Goal: Communication & Community: Answer question/provide support

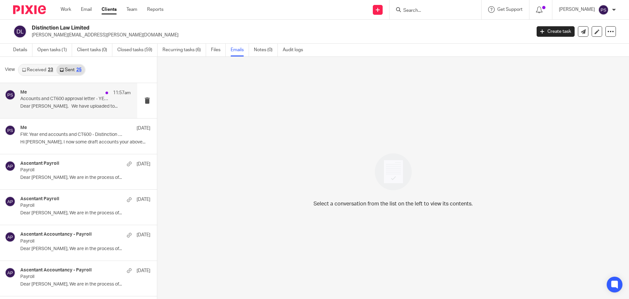
scroll to position [1, 0]
click at [80, 98] on p "Accounts and CT600 approval letter - YE [DATE]" at bounding box center [64, 98] width 88 height 6
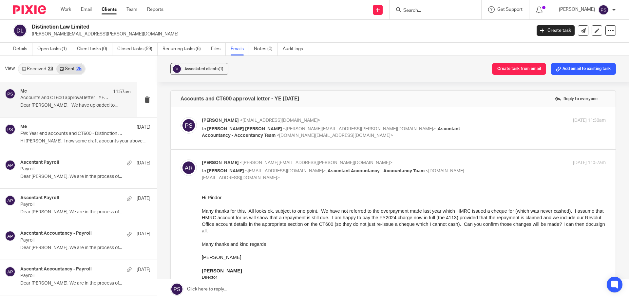
scroll to position [0, 0]
click at [242, 165] on span "<[PERSON_NAME][EMAIL_ADDRESS][PERSON_NAME][DOMAIN_NAME]>" at bounding box center [316, 162] width 153 height 5
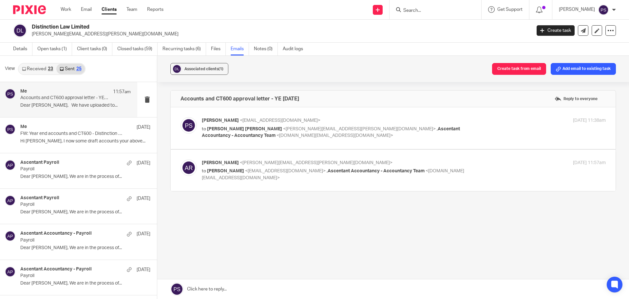
click at [247, 169] on span "<[EMAIL_ADDRESS][DOMAIN_NAME]>" at bounding box center [285, 170] width 81 height 5
checkbox input "true"
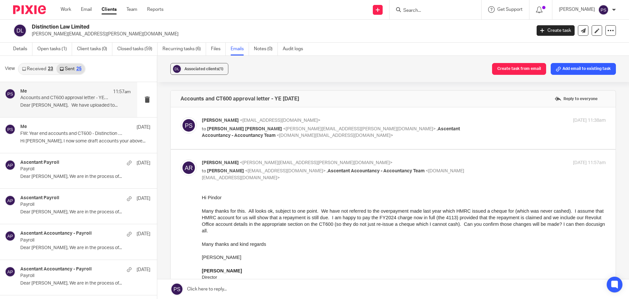
click at [312, 127] on span "<[PERSON_NAME][EMAIL_ADDRESS][PERSON_NAME][DOMAIN_NAME]>" at bounding box center [359, 129] width 153 height 5
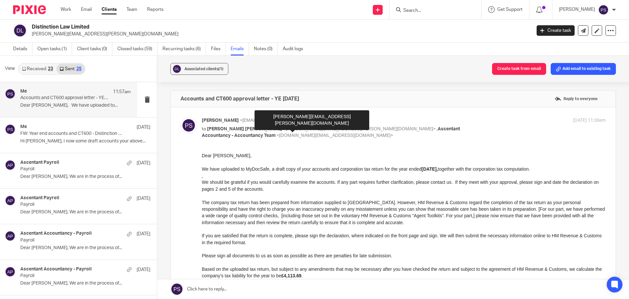
click at [312, 127] on span "<[PERSON_NAME][EMAIL_ADDRESS][PERSON_NAME][DOMAIN_NAME]>" at bounding box center [359, 129] width 153 height 5
checkbox input "false"
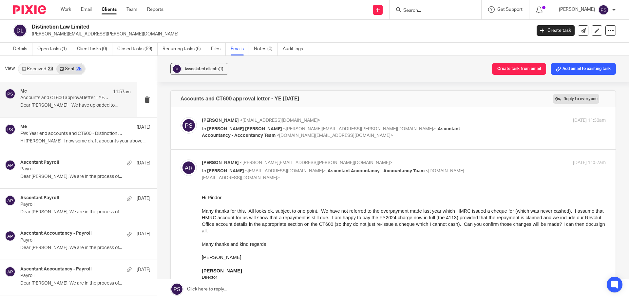
click at [574, 100] on label "Reply to everyone" at bounding box center [576, 99] width 46 height 10
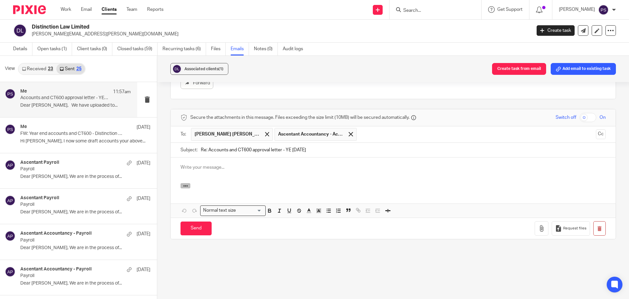
click at [183, 186] on icon "button" at bounding box center [185, 185] width 5 height 5
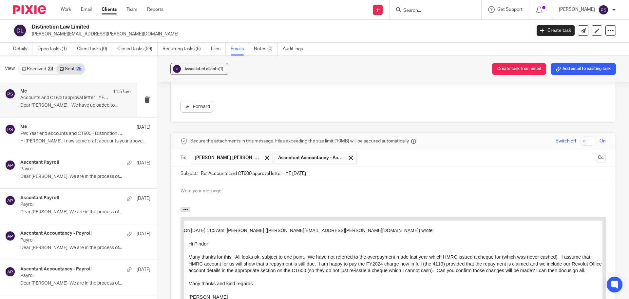
scroll to position [889, 0]
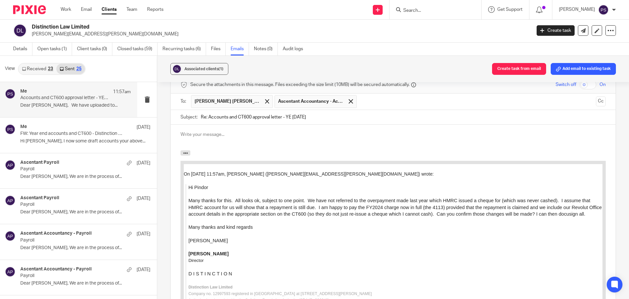
click at [208, 137] on p at bounding box center [393, 134] width 425 height 7
click at [192, 137] on p at bounding box center [393, 134] width 425 height 7
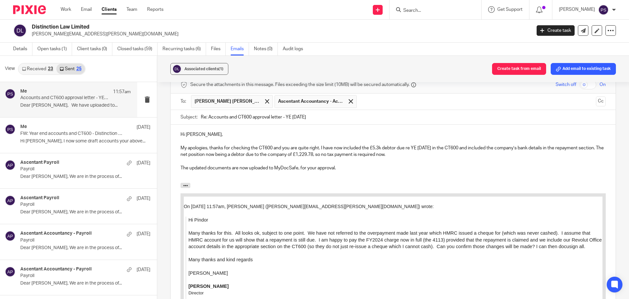
click at [183, 175] on p at bounding box center [393, 174] width 425 height 7
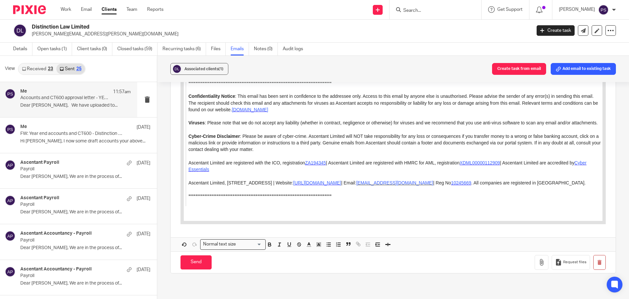
scroll to position [1642, 0]
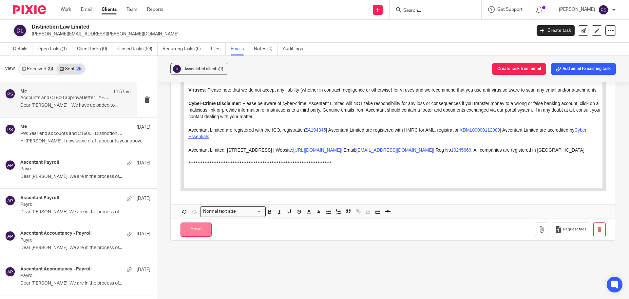
click at [194, 229] on input "Send" at bounding box center [196, 229] width 31 height 14
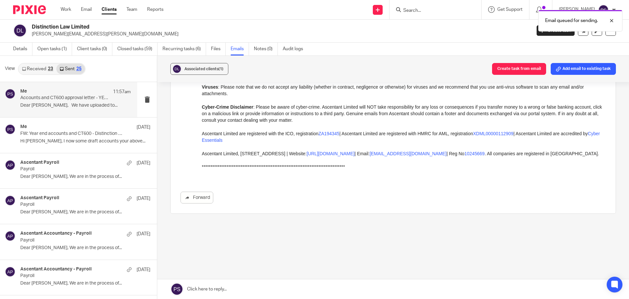
scroll to position [741, 0]
click at [72, 100] on p "Accounts and CT600 approval letter - YE [DATE]" at bounding box center [64, 98] width 88 height 6
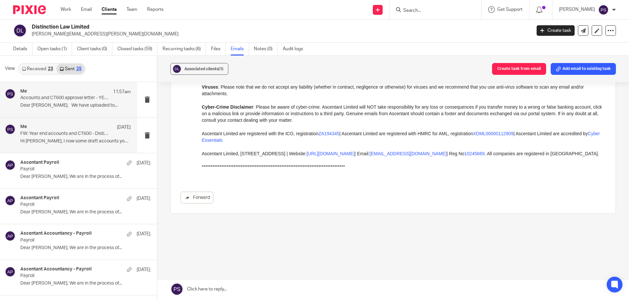
click at [78, 127] on div "Me [DATE]" at bounding box center [75, 127] width 110 height 7
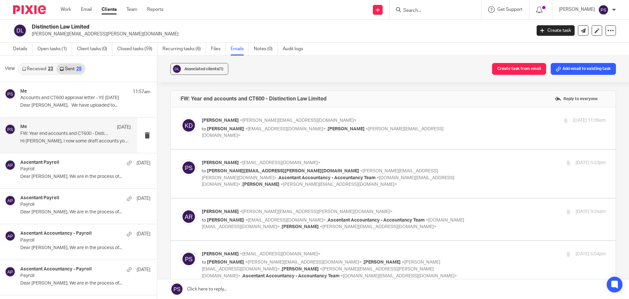
scroll to position [0, 0]
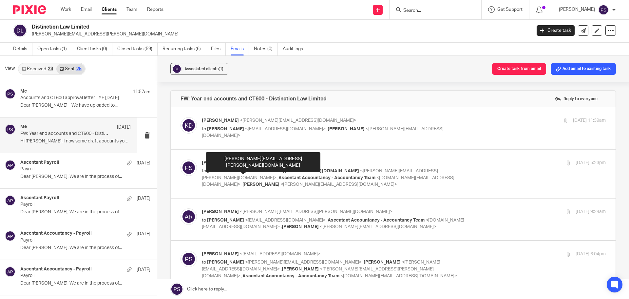
click at [250, 170] on span "[PERSON_NAME][EMAIL_ADDRESS][PERSON_NAME][DOMAIN_NAME]" at bounding box center [283, 170] width 152 height 5
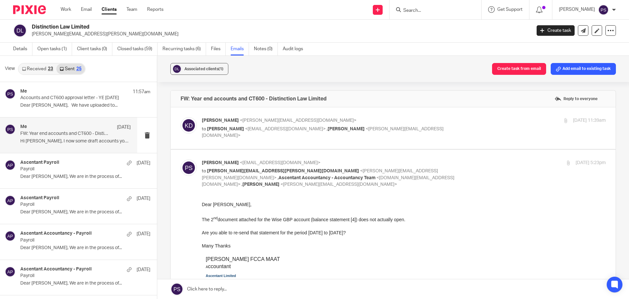
click at [260, 175] on span "<[DOMAIN_NAME][EMAIL_ADDRESS][DOMAIN_NAME]>" at bounding box center [328, 180] width 253 height 11
checkbox input "false"
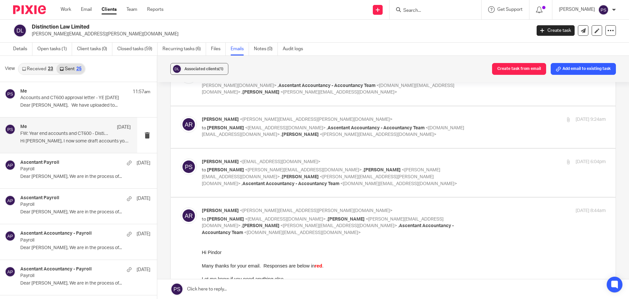
scroll to position [98, 0]
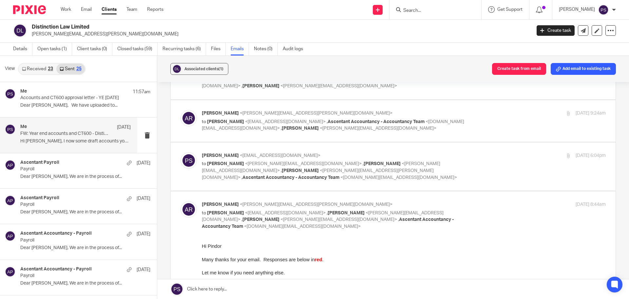
click at [36, 138] on p "Hi [PERSON_NAME], I now some draft accounts your above..." at bounding box center [75, 141] width 110 height 6
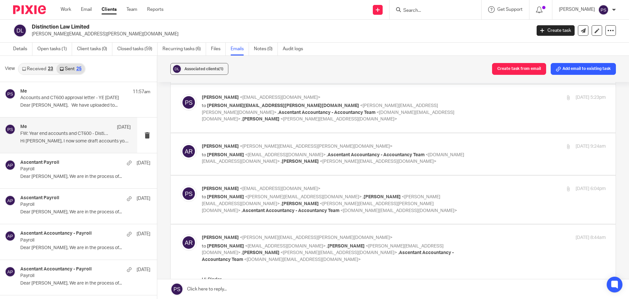
scroll to position [0, 0]
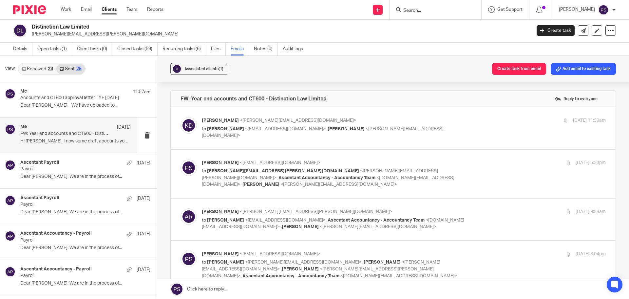
click at [271, 133] on div "[PERSON_NAME] <[PERSON_NAME][EMAIL_ADDRESS][DOMAIN_NAME]> to [PERSON_NAME] <[EM…" at bounding box center [404, 128] width 404 height 22
checkbox input "true"
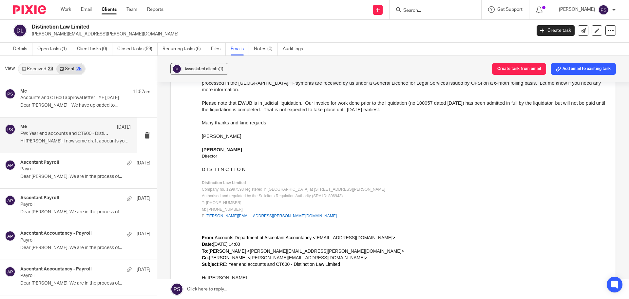
scroll to position [983, 0]
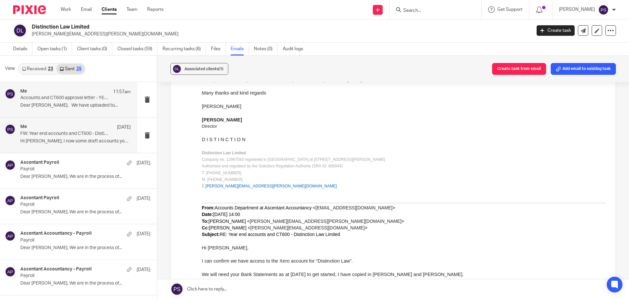
click at [68, 103] on p "Dear [PERSON_NAME], We have uploaded to..." at bounding box center [75, 106] width 110 height 6
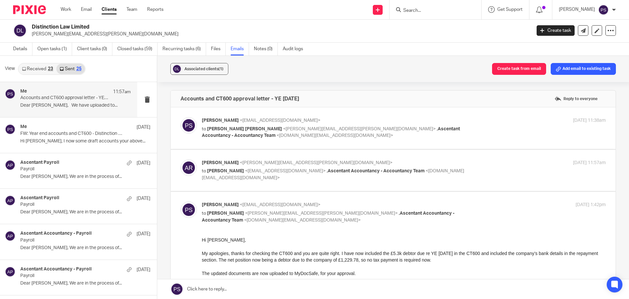
scroll to position [0, 0]
click at [280, 134] on span "<[DOMAIN_NAME][EMAIL_ADDRESS][DOMAIN_NAME]>" at bounding box center [335, 135] width 117 height 5
click at [292, 124] on p "[PERSON_NAME] <[EMAIL_ADDRESS][DOMAIN_NAME]>" at bounding box center [336, 120] width 269 height 7
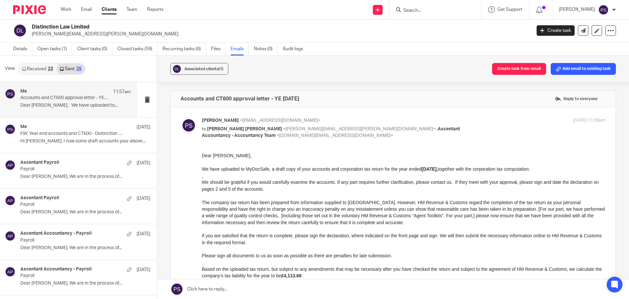
click at [239, 131] on p "to [PERSON_NAME] [PERSON_NAME] <[PERSON_NAME][EMAIL_ADDRESS][PERSON_NAME][DOMAI…" at bounding box center [336, 132] width 269 height 13
click at [248, 128] on span "[PERSON_NAME] [PERSON_NAME]" at bounding box center [244, 129] width 75 height 5
checkbox input "false"
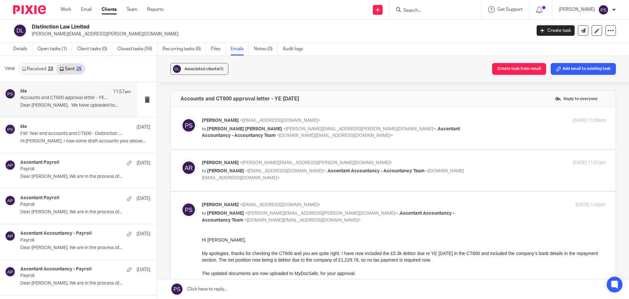
click at [235, 169] on span "[PERSON_NAME]" at bounding box center [225, 170] width 37 height 5
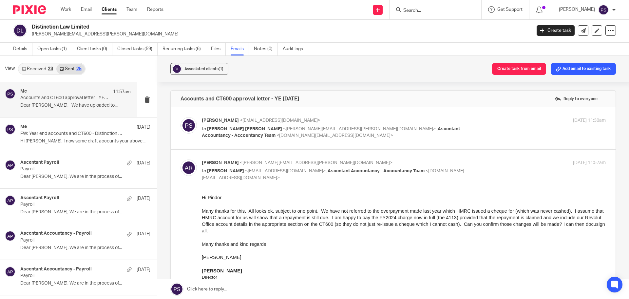
click at [235, 167] on div "[PERSON_NAME] <[PERSON_NAME][EMAIL_ADDRESS][PERSON_NAME][DOMAIN_NAME]> to [PERS…" at bounding box center [336, 170] width 269 height 22
checkbox input "false"
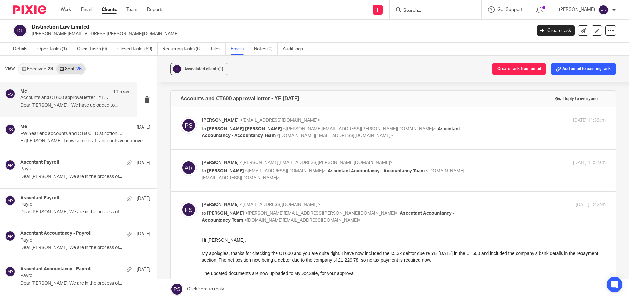
click at [251, 214] on span "<[PERSON_NAME][EMAIL_ADDRESS][PERSON_NAME][DOMAIN_NAME]>" at bounding box center [321, 213] width 153 height 5
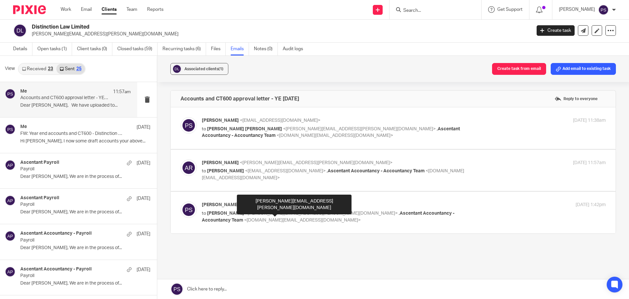
click at [251, 211] on span "<[PERSON_NAME][EMAIL_ADDRESS][PERSON_NAME][DOMAIN_NAME]>" at bounding box center [321, 213] width 153 height 5
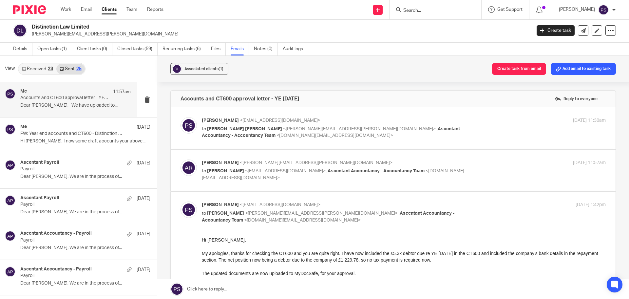
click at [299, 214] on span "<[PERSON_NAME][EMAIL_ADDRESS][PERSON_NAME][DOMAIN_NAME]>" at bounding box center [321, 213] width 153 height 5
checkbox input "false"
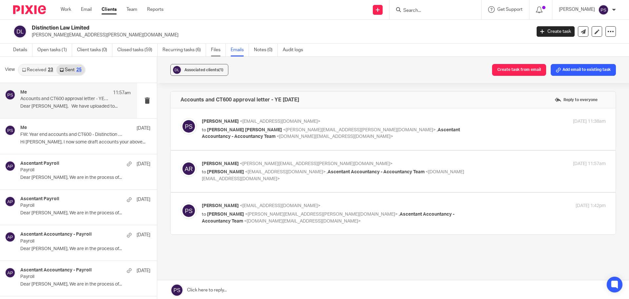
click at [213, 51] on link "Files" at bounding box center [218, 50] width 15 height 13
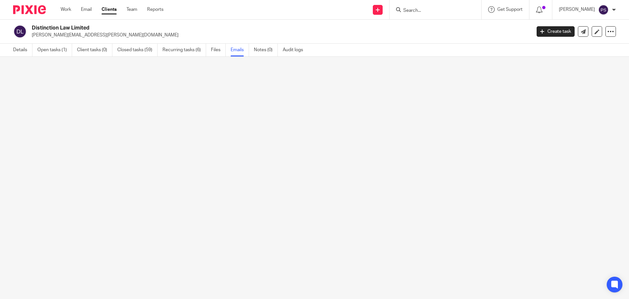
click at [239, 52] on link "Emails" at bounding box center [240, 50] width 18 height 13
